Goal: Information Seeking & Learning: Check status

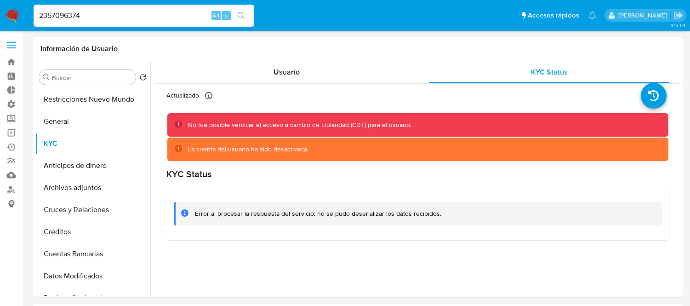
select select "10"
click at [63, 10] on input "2357096374" at bounding box center [144, 16] width 221 height 12
type input "zoebreuer"
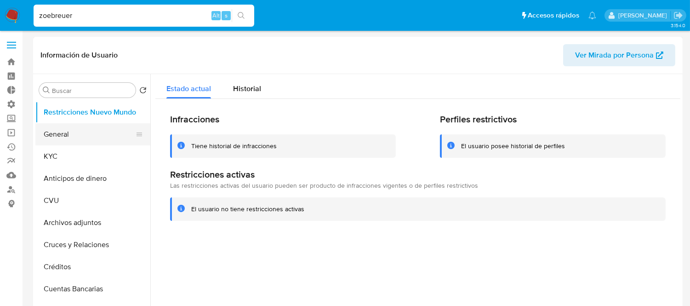
select select "10"
click at [73, 150] on button "KYC" at bounding box center [89, 156] width 108 height 22
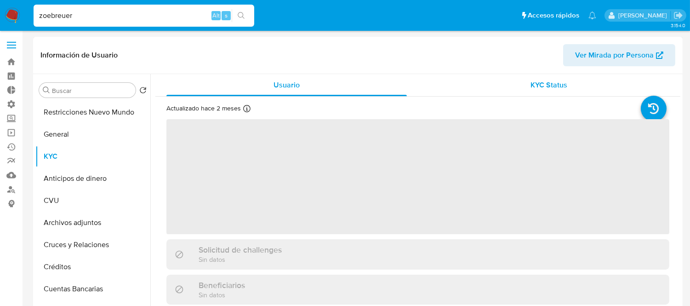
click at [531, 89] on span "KYC Status" at bounding box center [549, 85] width 37 height 11
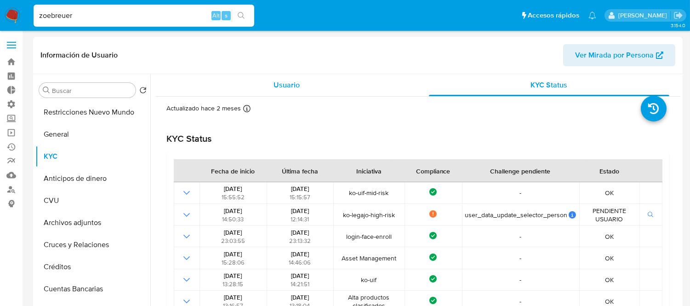
click at [288, 84] on span "Usuario" at bounding box center [287, 85] width 26 height 11
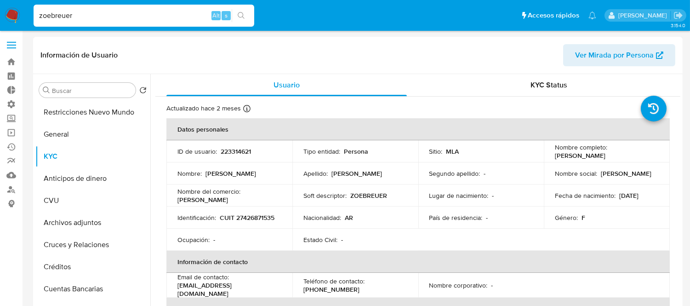
click at [537, 86] on span "KYC Status" at bounding box center [549, 85] width 37 height 11
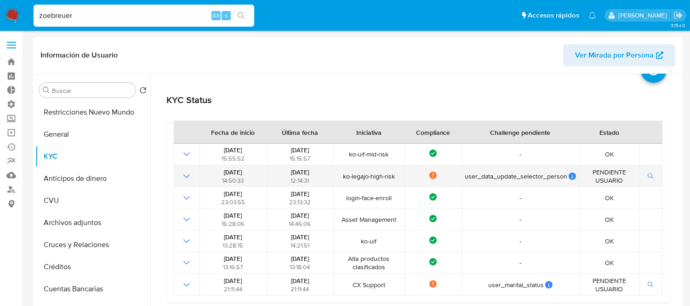
click at [189, 177] on icon "Mostrar operación" at bounding box center [186, 176] width 11 height 11
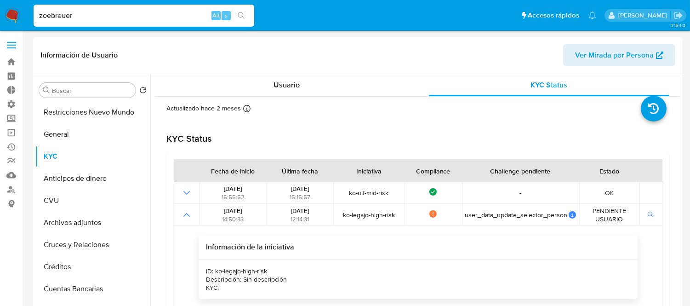
click at [116, 18] on input "zoebreuer" at bounding box center [144, 16] width 221 height 12
paste input "294571874"
type input "294571874"
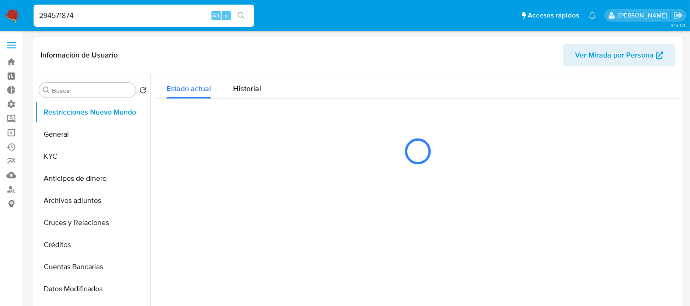
select select "10"
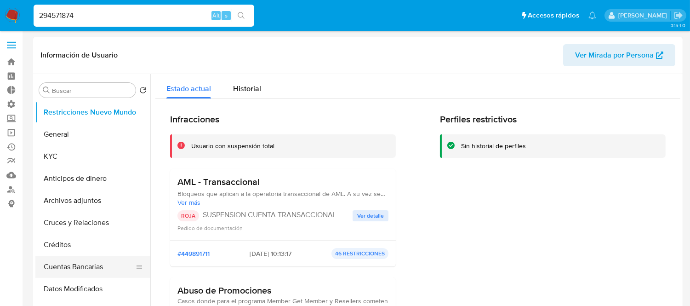
click at [47, 264] on button "Cuentas Bancarias" at bounding box center [89, 267] width 108 height 22
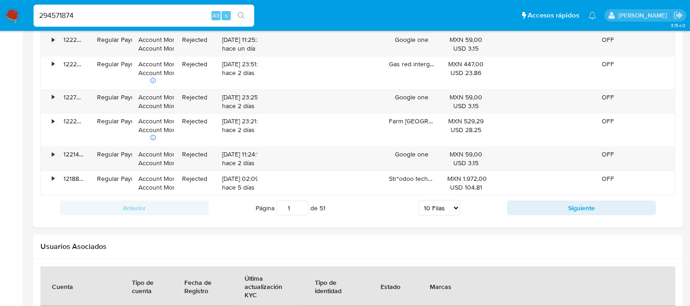
scroll to position [802, 0]
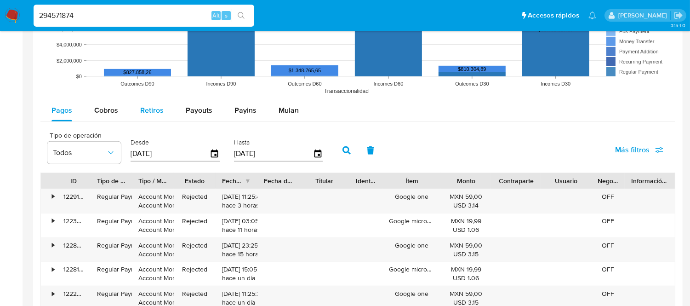
click at [145, 114] on span "Retiros" at bounding box center [151, 110] width 23 height 11
select select "10"
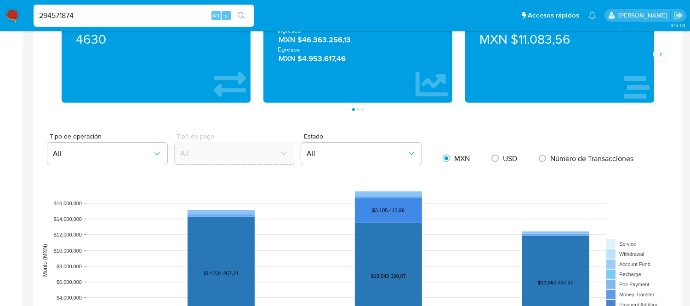
scroll to position [495, 0]
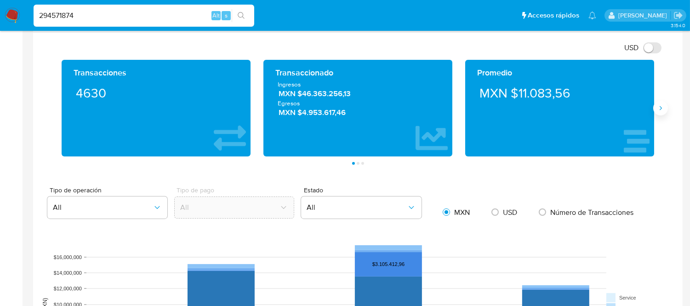
click at [660, 106] on icon "Siguiente" at bounding box center [660, 107] width 7 height 7
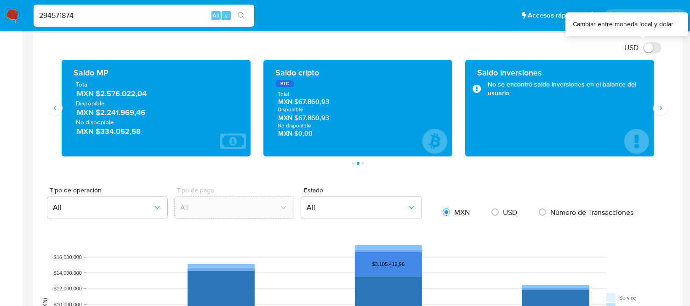
click at [649, 46] on input "USD" at bounding box center [652, 47] width 18 height 11
click at [646, 49] on input "USD" at bounding box center [652, 47] width 18 height 11
checkbox input "true"
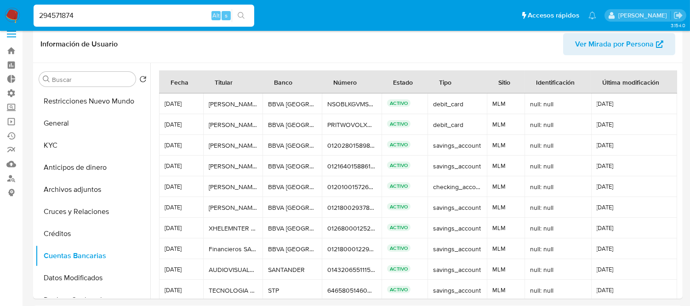
scroll to position [0, 0]
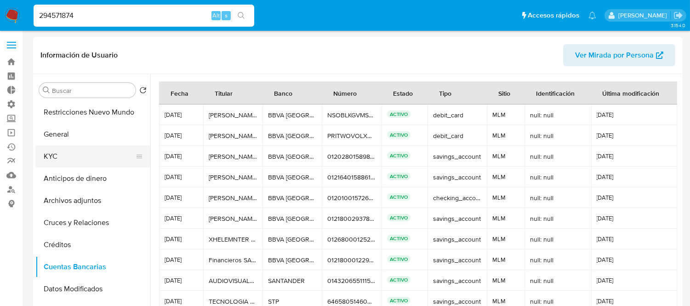
click at [71, 150] on button "KYC" at bounding box center [89, 156] width 108 height 22
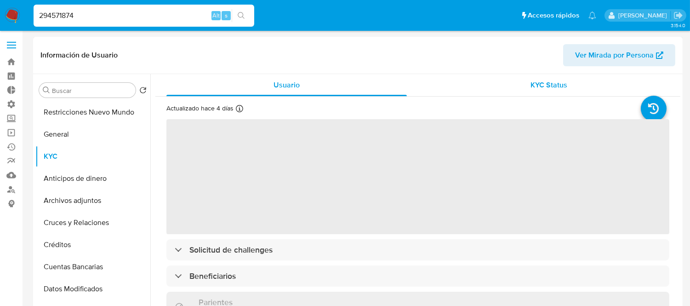
click at [555, 78] on div "KYC Status" at bounding box center [549, 85] width 241 height 22
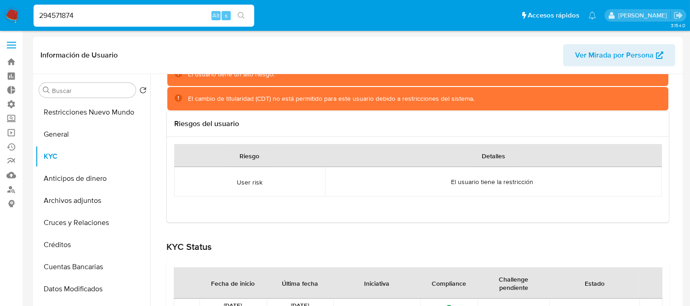
scroll to position [51, 0]
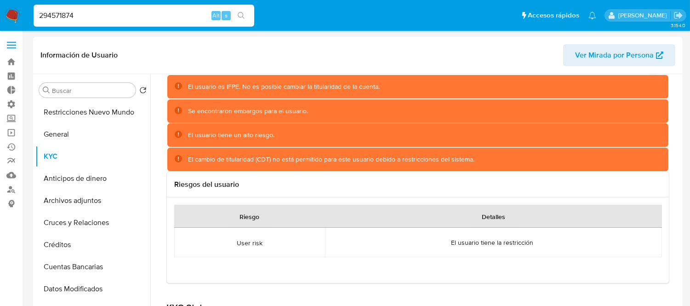
drag, startPoint x: 213, startPoint y: 155, endPoint x: 427, endPoint y: 161, distance: 213.5
click at [427, 161] on div "El cambio de titularidad (CDT) no está permitido para este usuario debido a res…" at bounding box center [331, 159] width 287 height 9
click at [322, 186] on h3 "Riesgos del usuario" at bounding box center [418, 184] width 488 height 10
drag, startPoint x: 292, startPoint y: 135, endPoint x: 375, endPoint y: 138, distance: 83.3
click at [371, 138] on div "El usuario tiene un alto riesgo." at bounding box center [424, 135] width 473 height 9
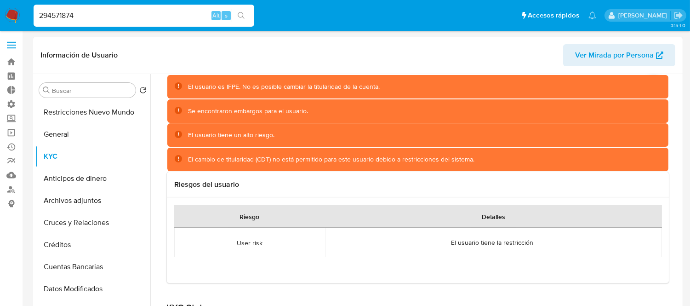
click at [375, 138] on div "El usuario tiene un alto riesgo." at bounding box center [424, 135] width 473 height 9
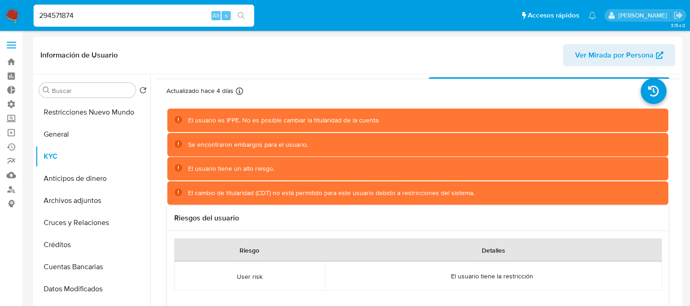
scroll to position [0, 0]
